Goal: Information Seeking & Learning: Learn about a topic

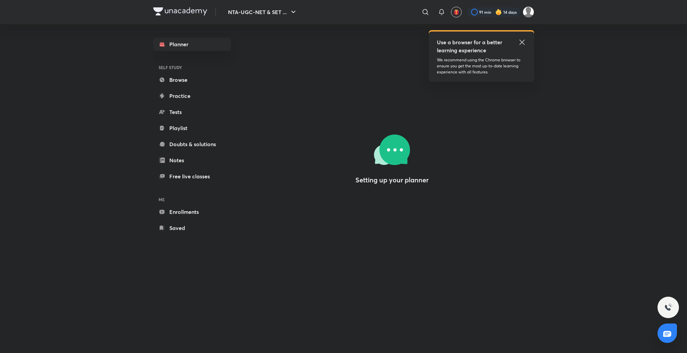
click at [521, 41] on icon at bounding box center [522, 42] width 8 height 8
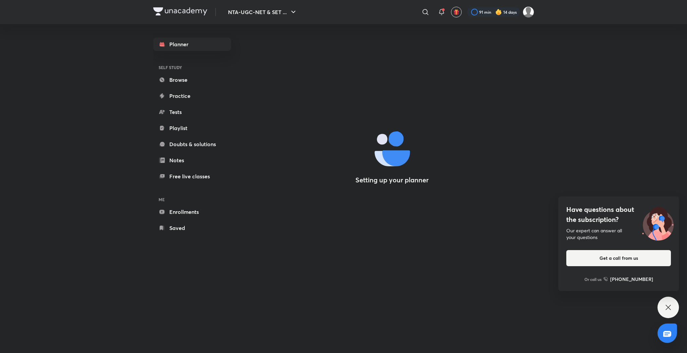
click at [671, 305] on icon at bounding box center [668, 307] width 8 height 8
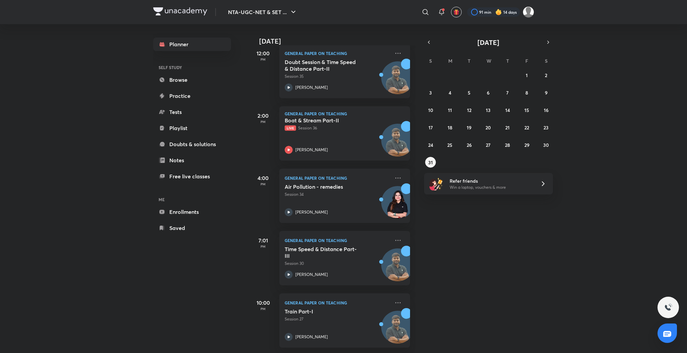
scroll to position [111, 0]
click at [542, 147] on button "30" at bounding box center [546, 145] width 11 height 11
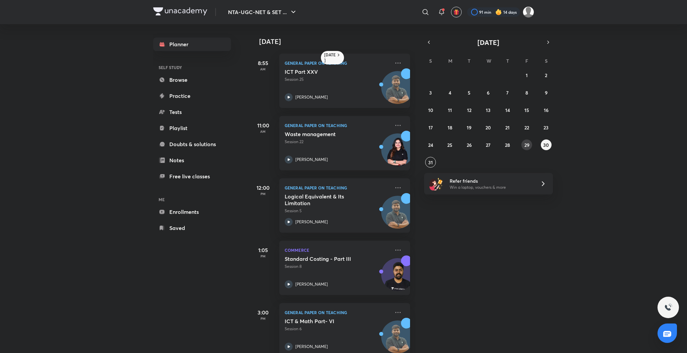
click at [527, 147] on abbr "29" at bounding box center [526, 145] width 5 height 6
click at [289, 283] on icon at bounding box center [289, 284] width 8 height 8
